Goal: Task Accomplishment & Management: Use online tool/utility

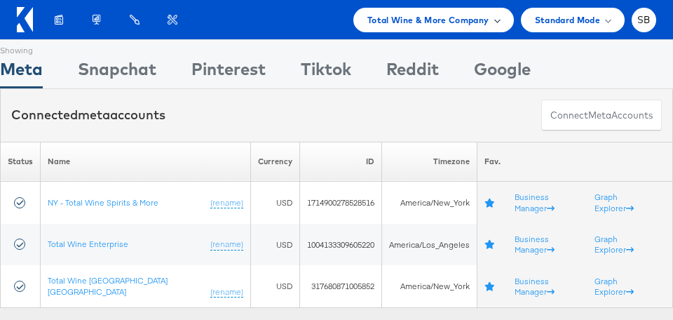
click at [451, 21] on span "Total Wine & More Company" at bounding box center [428, 20] width 122 height 15
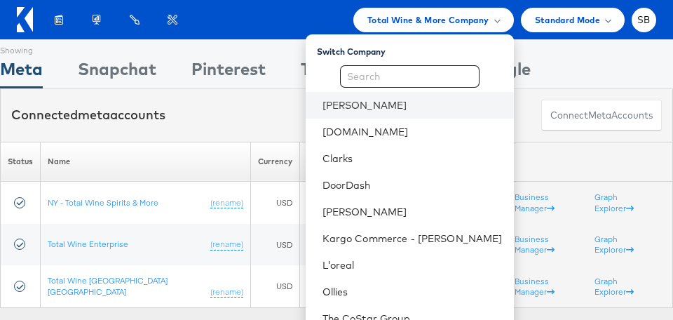
click at [376, 111] on li "[PERSON_NAME]" at bounding box center [410, 105] width 208 height 27
click at [347, 105] on link "[PERSON_NAME]" at bounding box center [412, 105] width 180 height 14
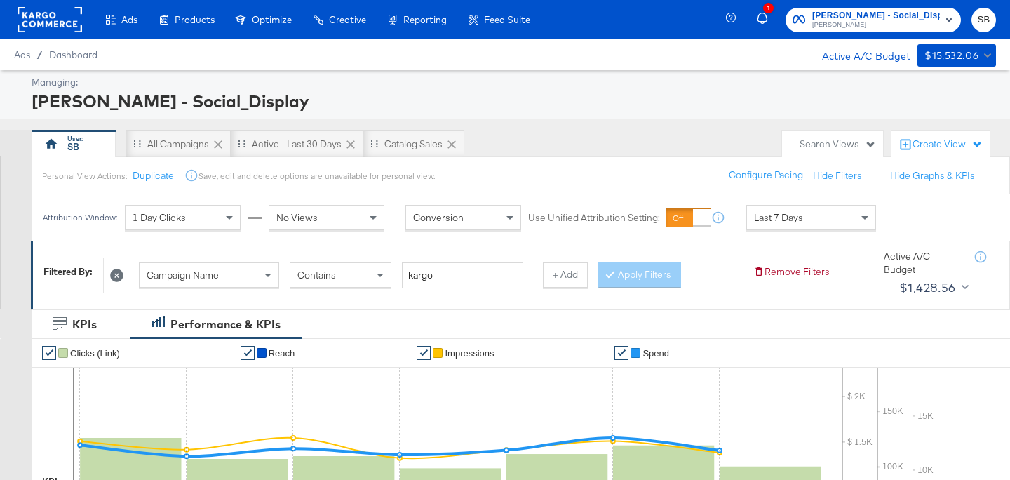
click at [107, 276] on div at bounding box center [117, 275] width 27 height 34
click at [116, 276] on icon at bounding box center [116, 275] width 13 height 13
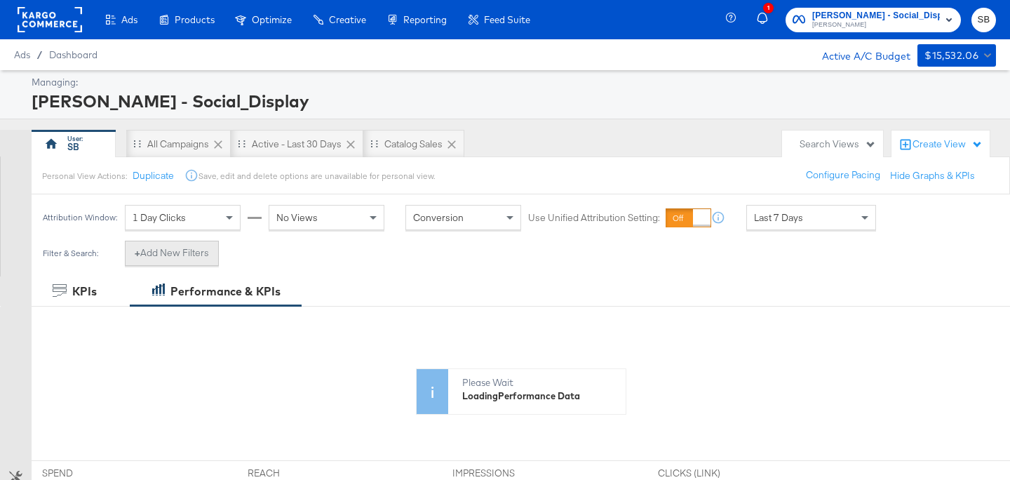
click at [187, 249] on button "+ Add New Filters" at bounding box center [172, 252] width 94 height 25
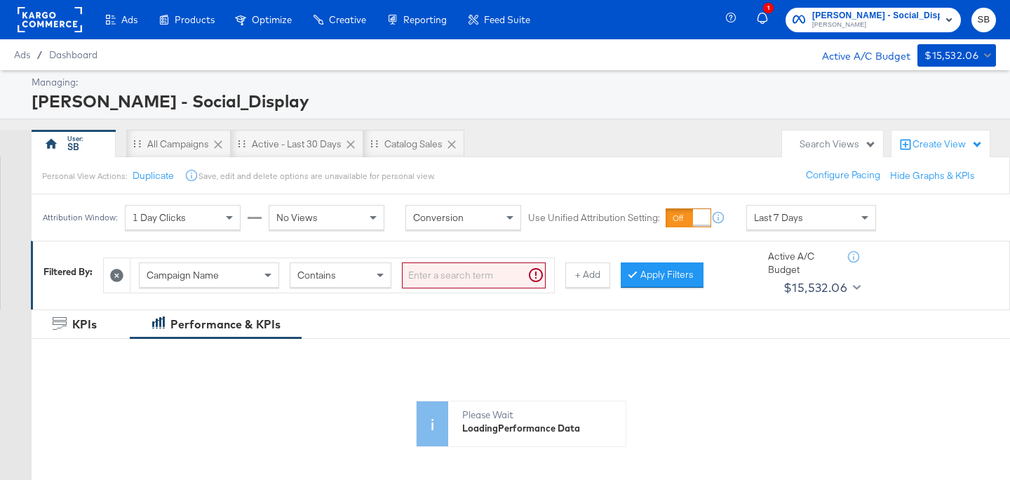
click at [205, 268] on div "Campaign Name" at bounding box center [209, 275] width 139 height 24
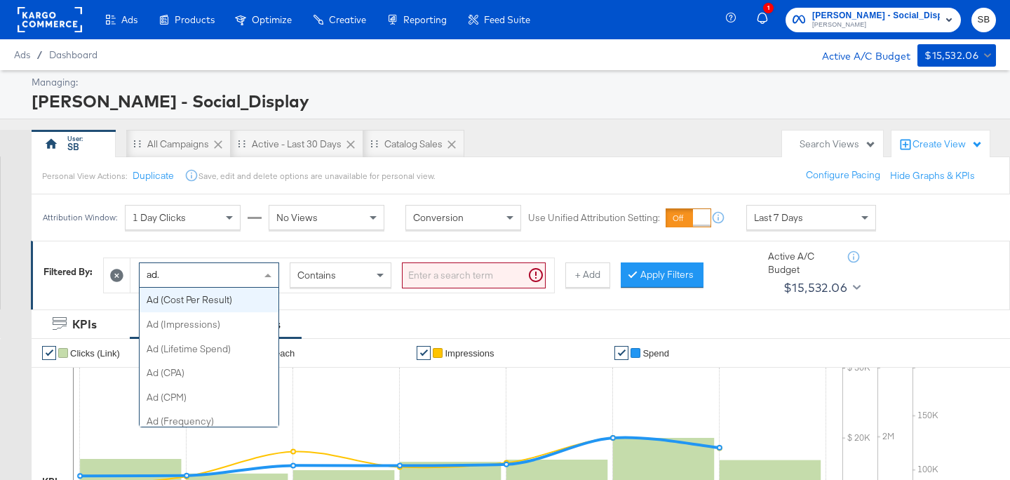
type input "ad"
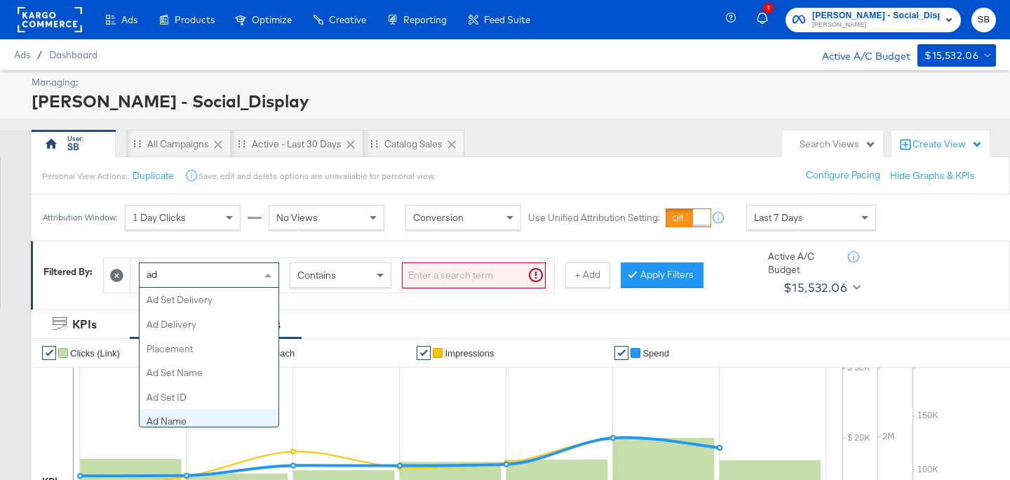
scroll to position [7, 0]
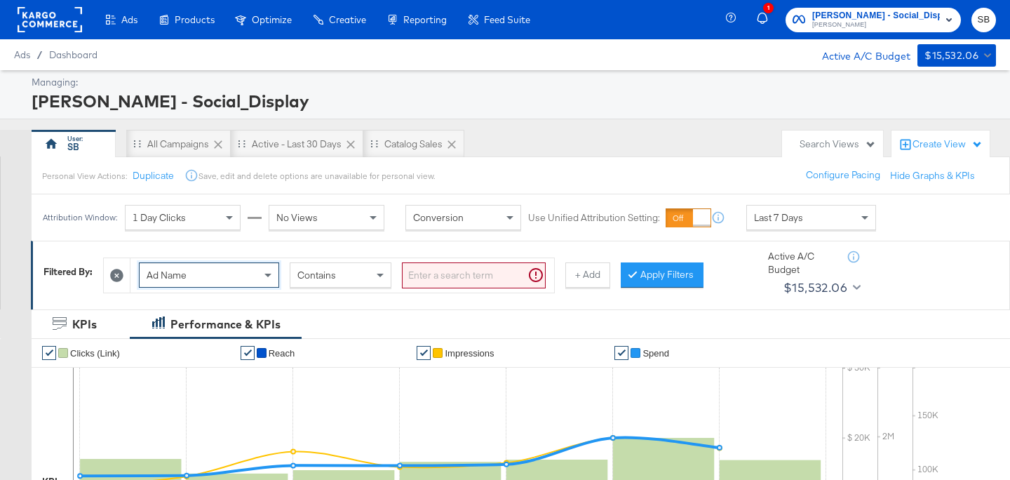
click at [468, 266] on input "search" at bounding box center [474, 275] width 144 height 26
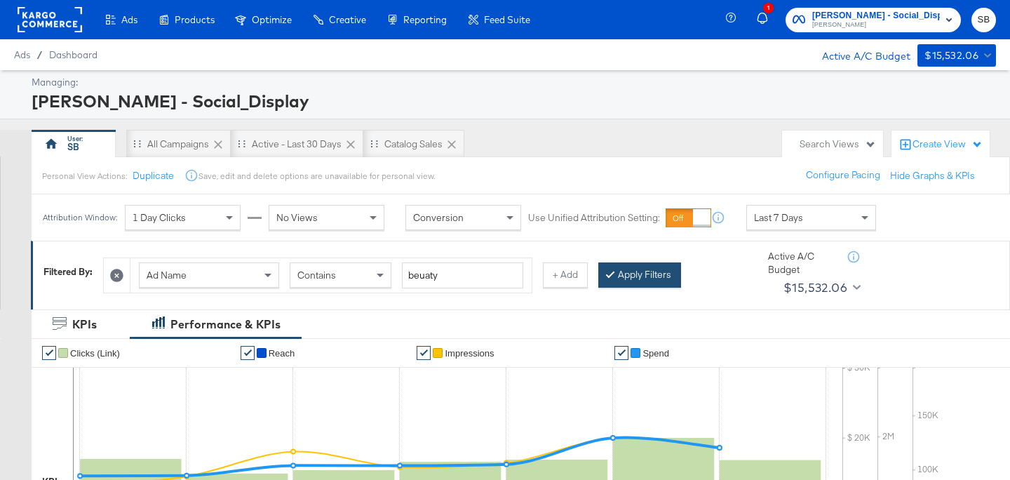
click at [628, 278] on button "Apply Filters" at bounding box center [639, 274] width 83 height 25
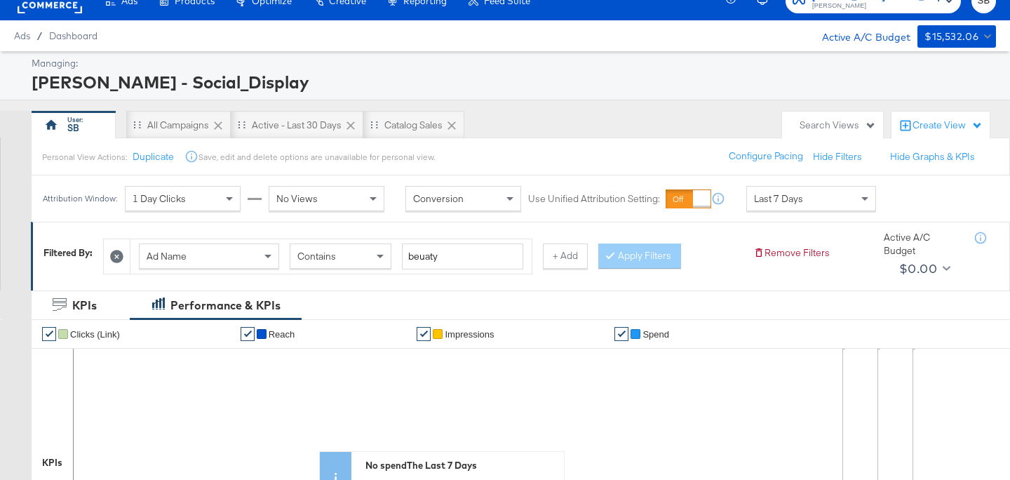
scroll to position [0, 0]
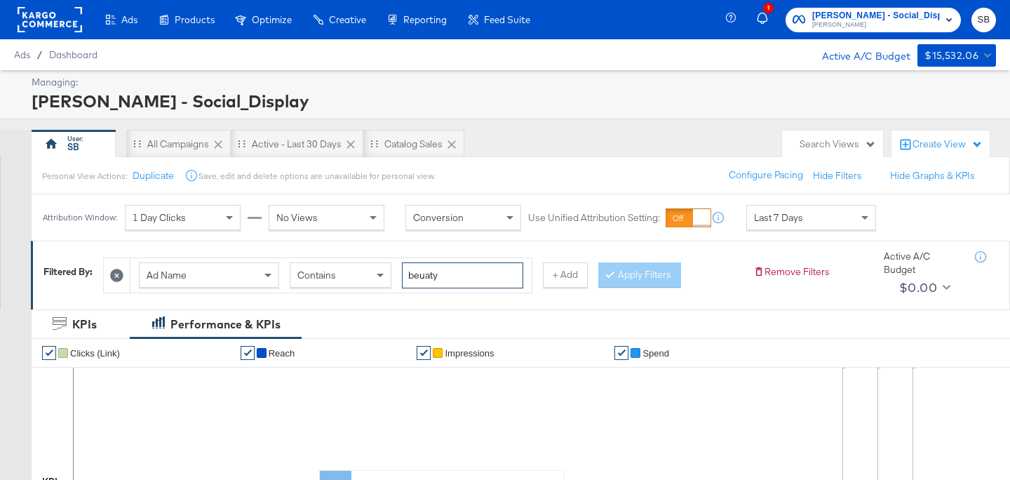
click at [447, 278] on input "beuaty" at bounding box center [462, 275] width 121 height 26
type input "beauty"
click at [642, 275] on button "Apply Filters" at bounding box center [639, 274] width 83 height 25
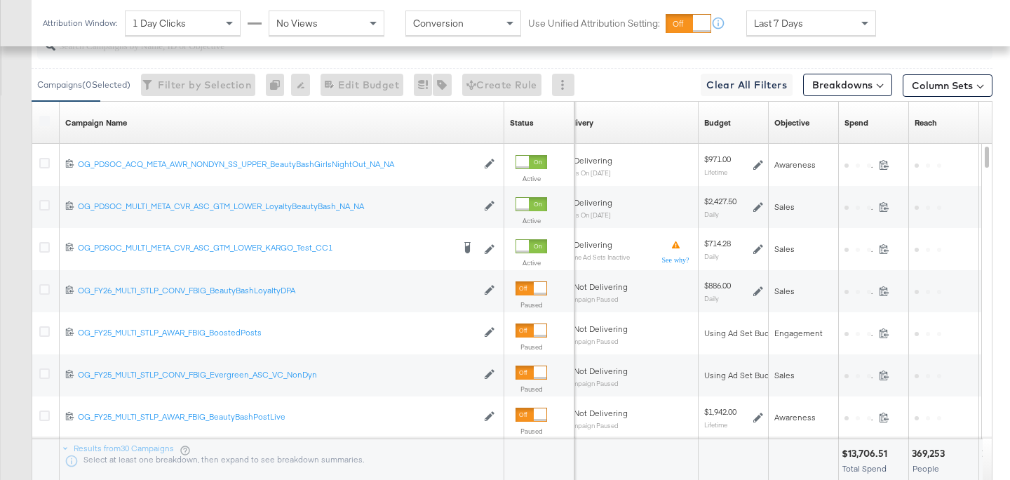
scroll to position [681, 0]
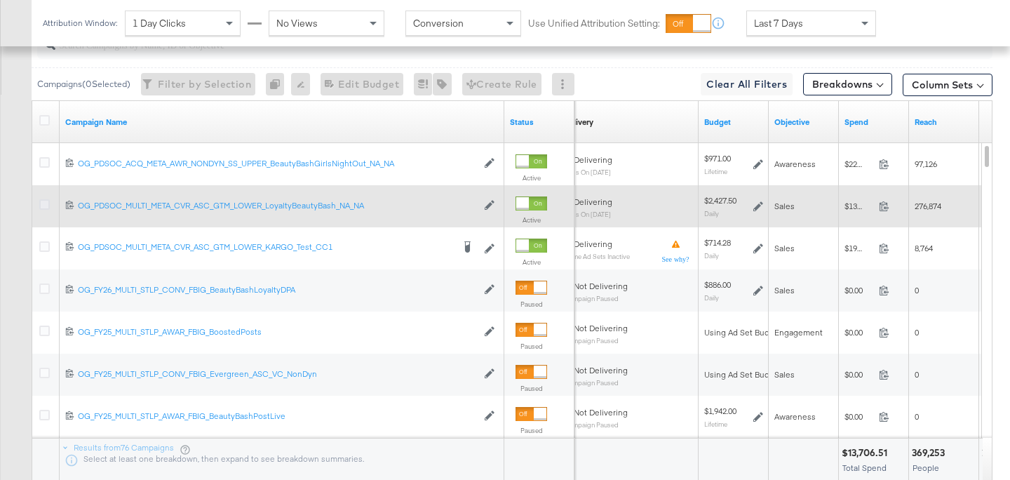
click at [46, 205] on icon at bounding box center [44, 204] width 11 height 11
click at [0, 0] on input "checkbox" at bounding box center [0, 0] width 0 height 0
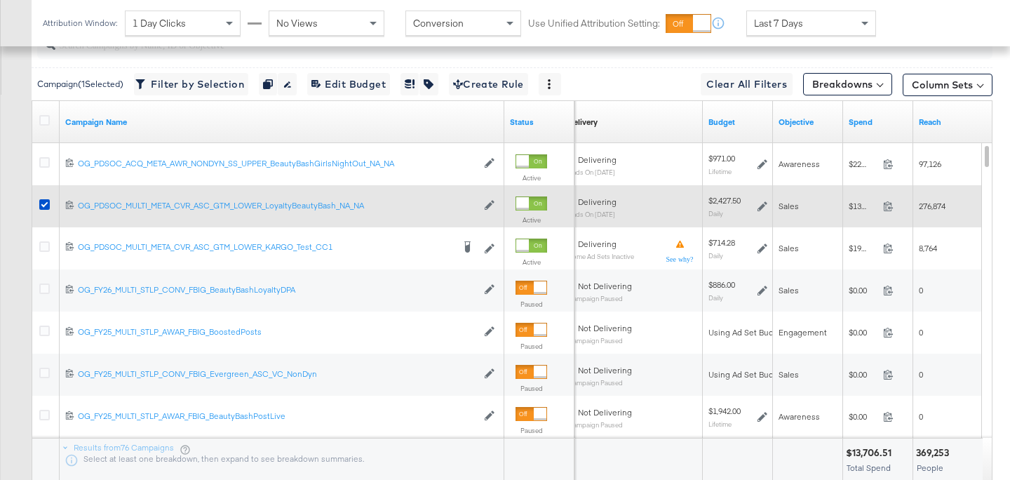
scroll to position [593, 0]
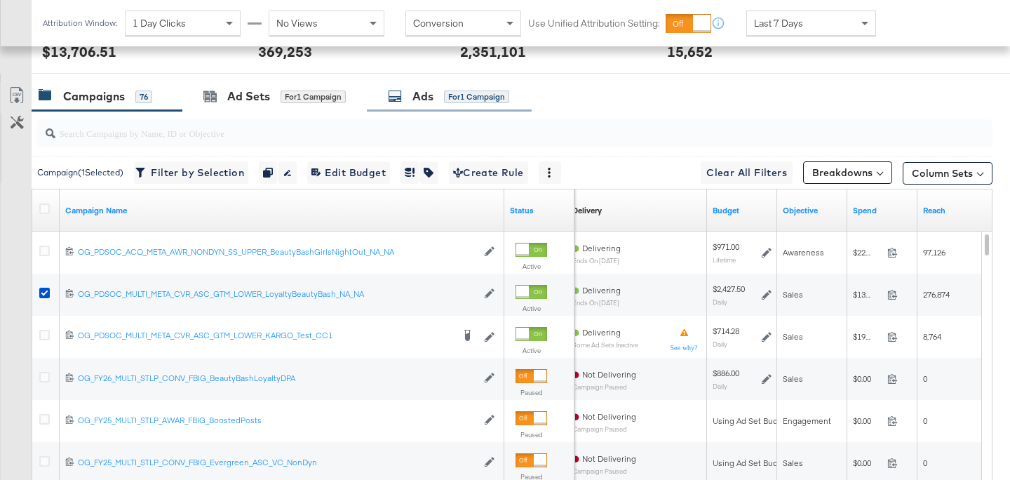
click at [433, 99] on div "Ads" at bounding box center [422, 96] width 21 height 16
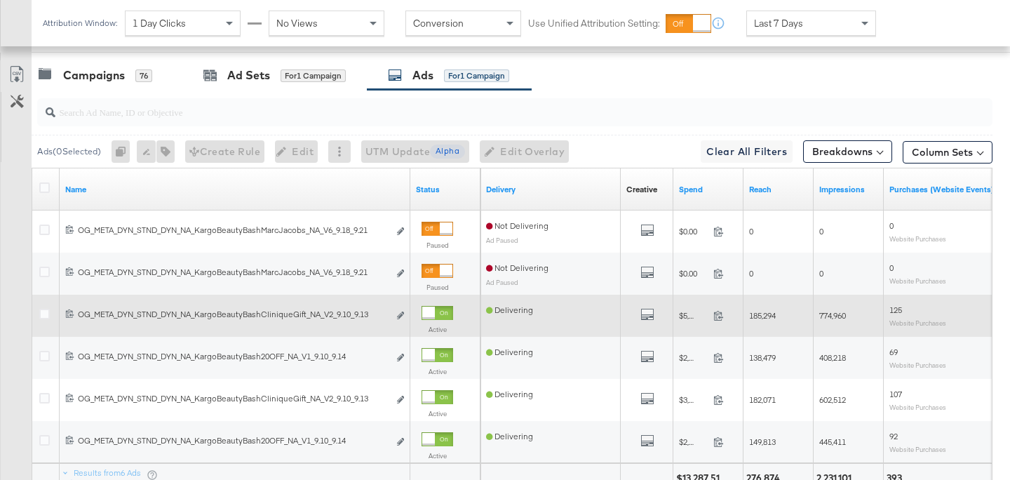
scroll to position [615, 0]
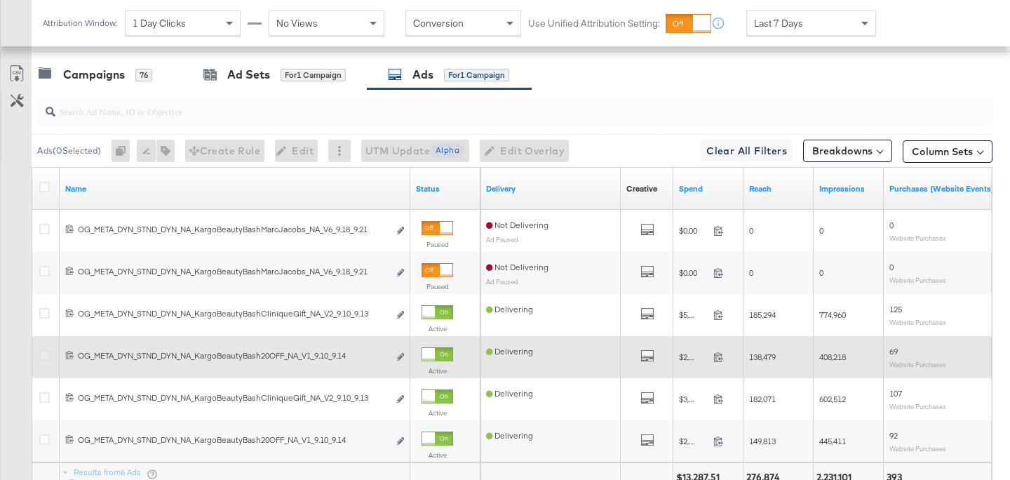
click at [42, 355] on icon at bounding box center [44, 355] width 11 height 11
click at [0, 0] on input "checkbox" at bounding box center [0, 0] width 0 height 0
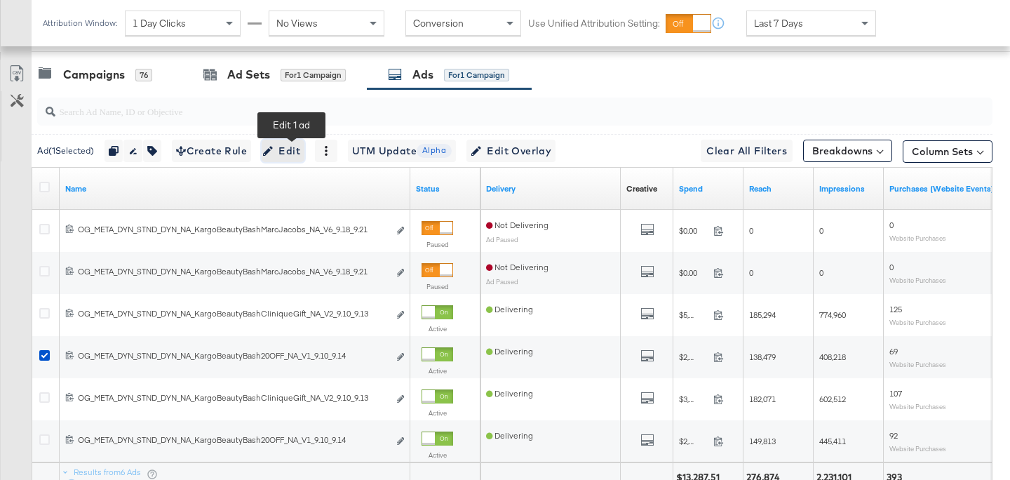
click at [293, 149] on span "Edit" at bounding box center [283, 151] width 34 height 18
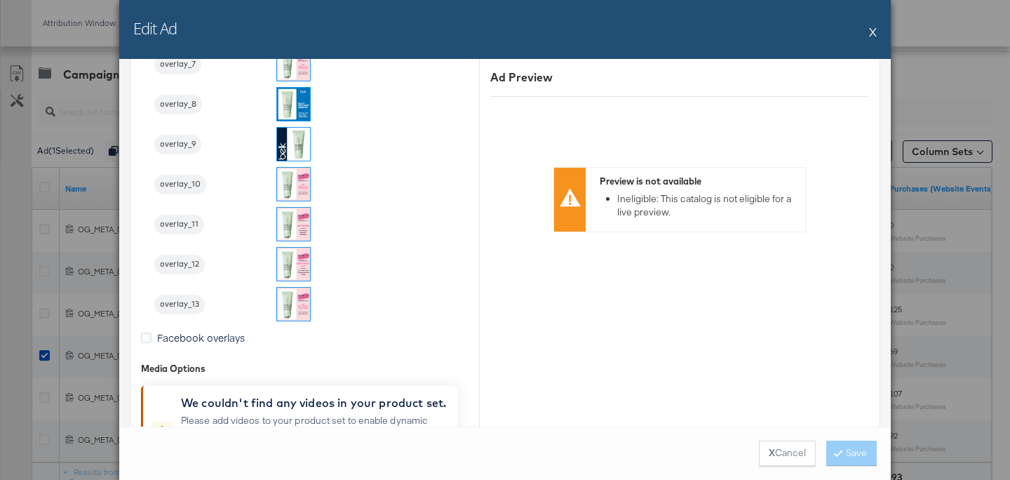
scroll to position [2235, 0]
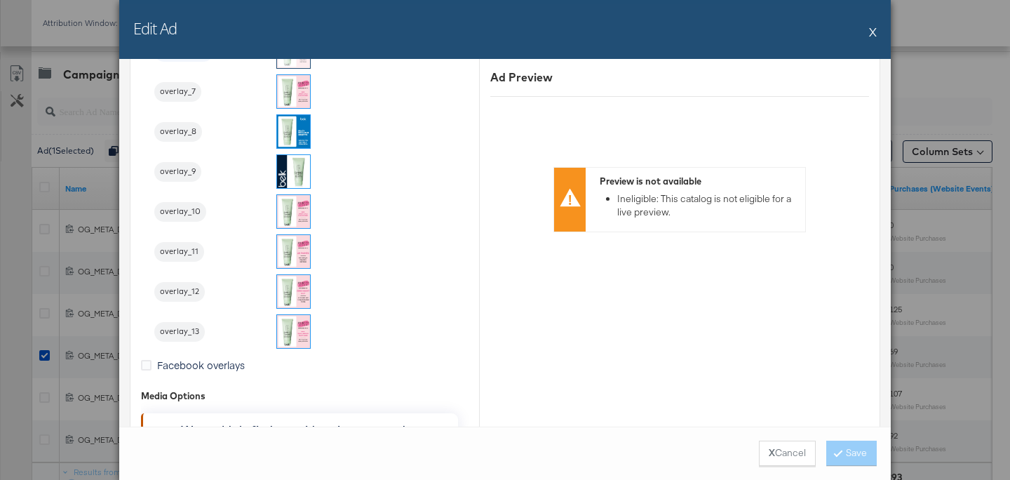
click at [869, 32] on button "X" at bounding box center [873, 32] width 8 height 28
